Goal: Transaction & Acquisition: Purchase product/service

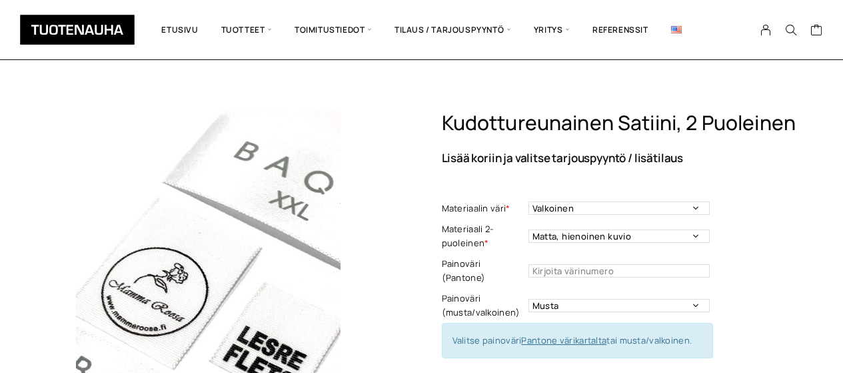
select select "musta"
select select "25 mm"
select select "Leikattuna"
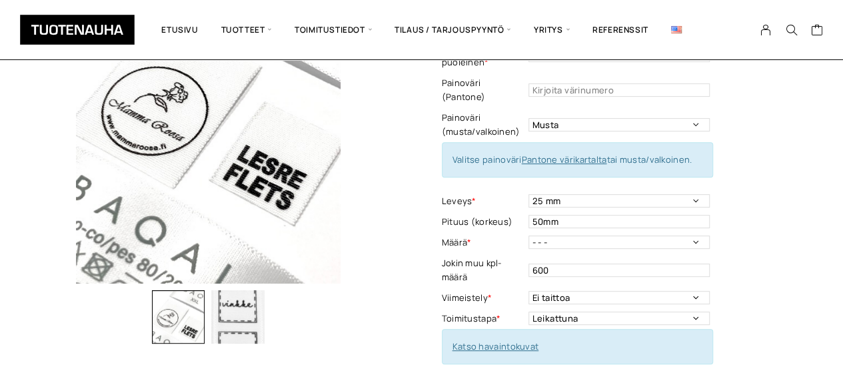
scroll to position [200, 0]
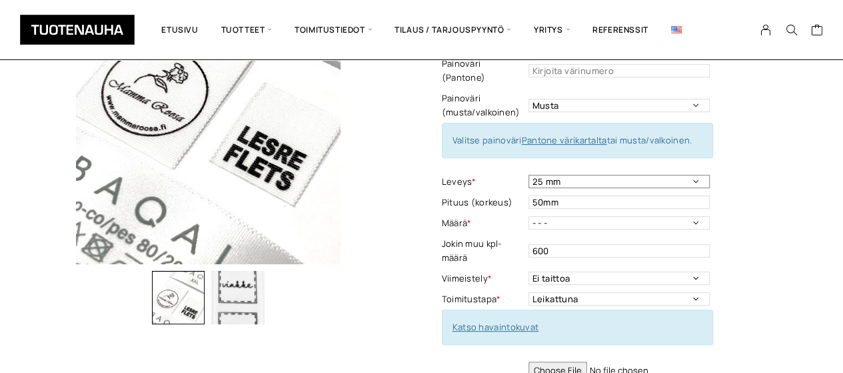
click at [576, 175] on select "- - - 10 mm 16 mm 20 mm 25 mm 30 mm 35 mm 40 mm 50 mm" at bounding box center [619, 181] width 181 height 13
select select "30 mm"
click at [529, 175] on select "- - - 10 mm 16 mm 20 mm 25 mm 30 mm 35 mm 40 mm 50 mm" at bounding box center [619, 181] width 181 height 13
drag, startPoint x: 571, startPoint y: 187, endPoint x: 493, endPoint y: 190, distance: 78.0
click at [493, 192] on tr "Pituus (korkeus) 50mm This field can't be Empty" at bounding box center [577, 202] width 271 height 21
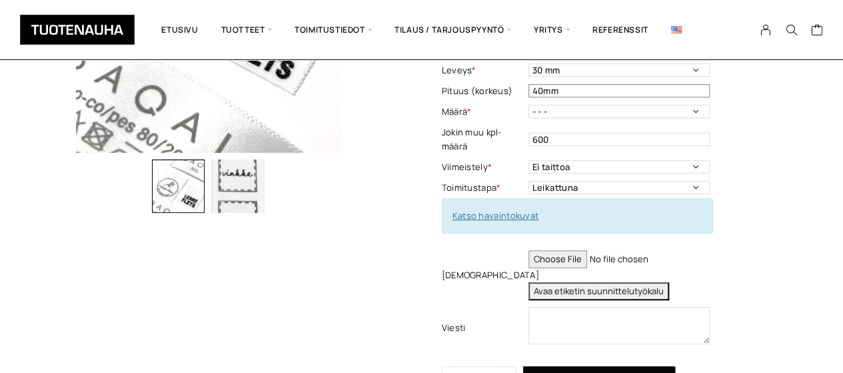
scroll to position [333, 0]
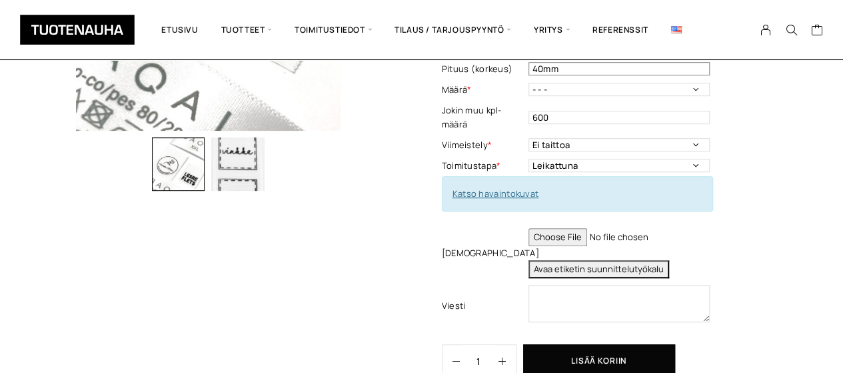
type input "40mm"
click at [595, 260] on button "Avaa etiketin suunnittelutyökalu" at bounding box center [599, 269] width 141 height 18
type textarea "Tuote: Etiketti viimeisteltynä (leikattuna - taitettuna) Materiaali: Vaalea pol…"
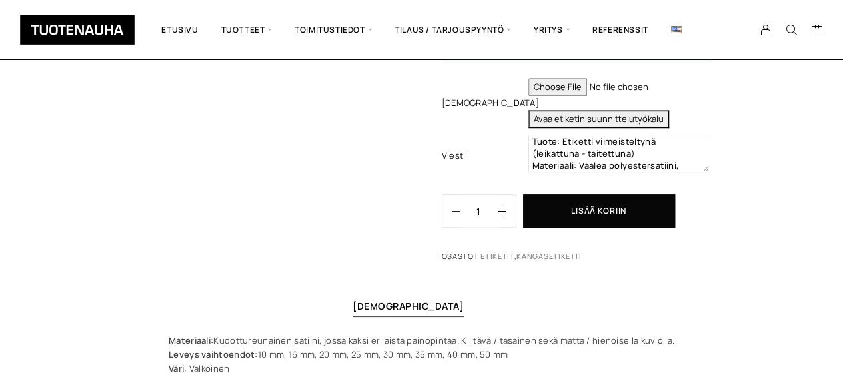
scroll to position [467, 0]
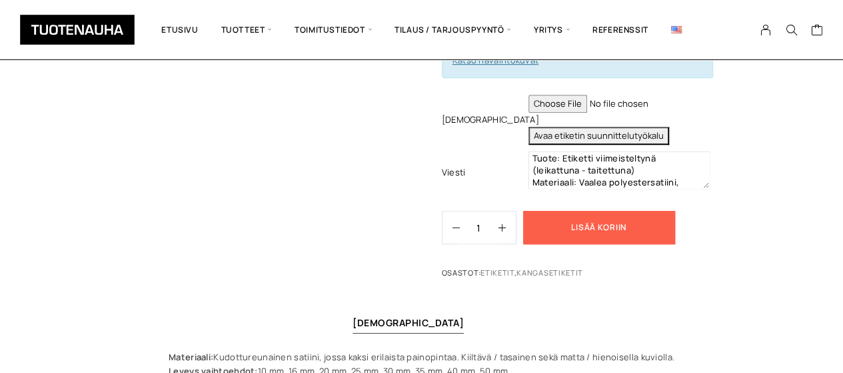
click at [580, 211] on button "Lisää koriin" at bounding box center [599, 227] width 152 height 33
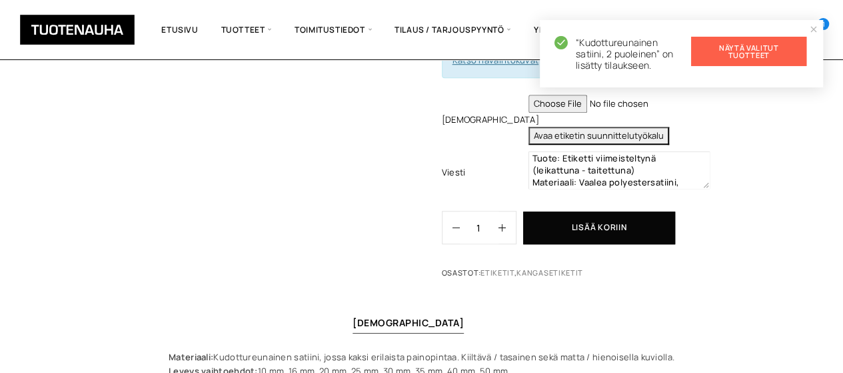
click at [756, 54] on link "Näytä valitut tuotteet" at bounding box center [748, 51] width 115 height 29
